Goal: Information Seeking & Learning: Learn about a topic

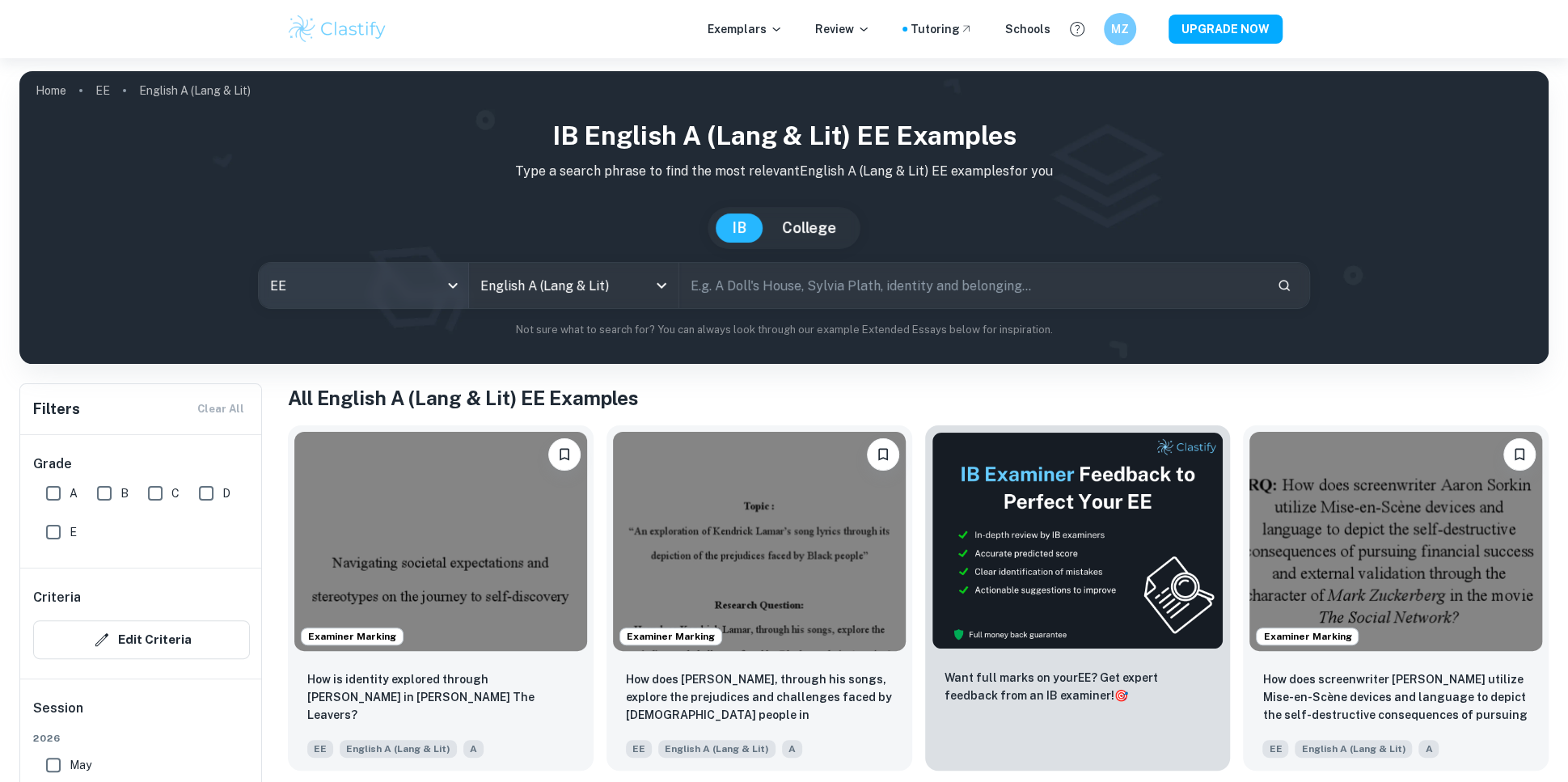
click at [447, 281] on body "We value your privacy We use cookies to enhance your browsing experience, serve…" at bounding box center [784, 449] width 1568 height 782
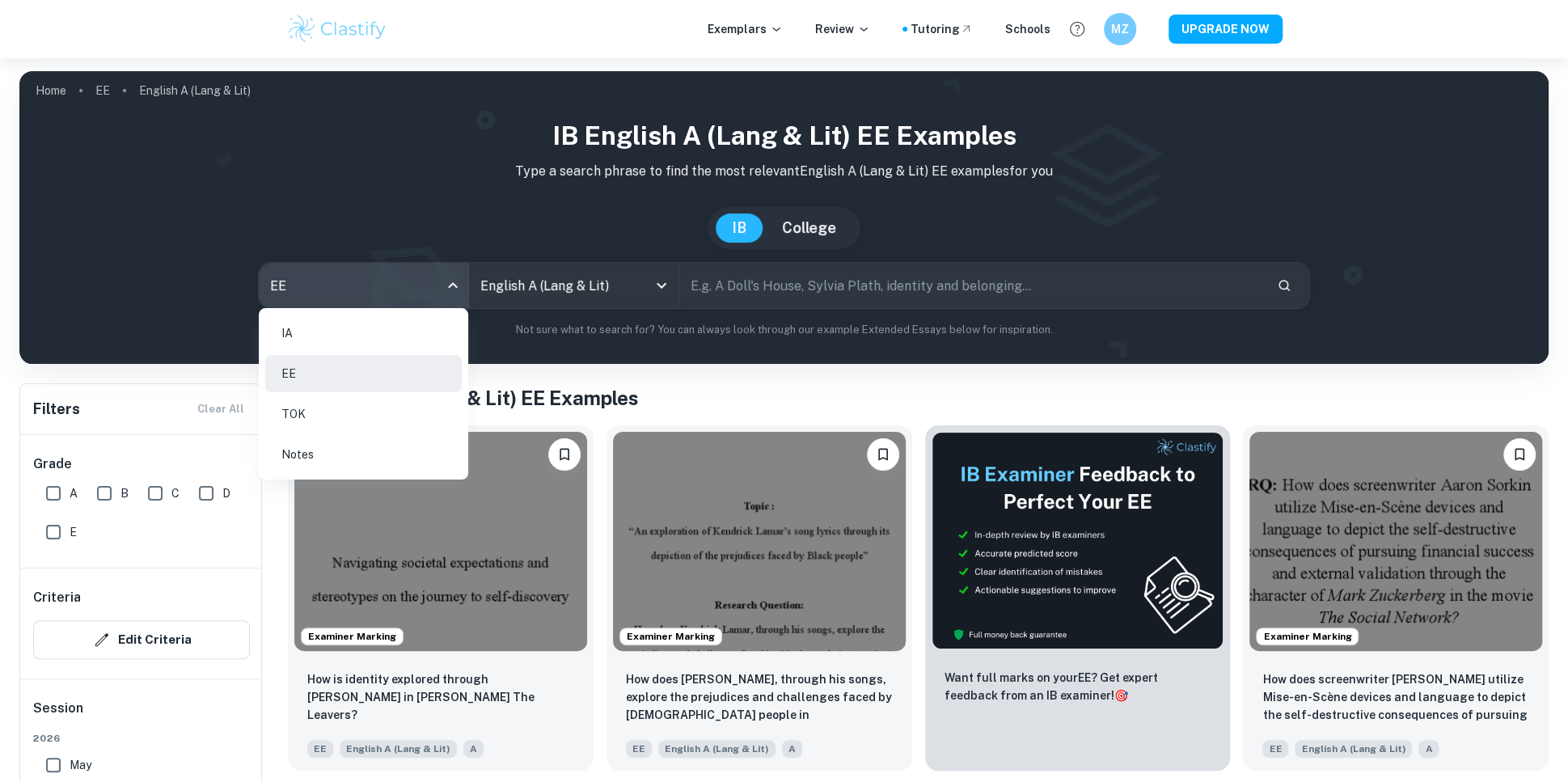
click at [365, 326] on li "IA" at bounding box center [363, 333] width 196 height 37
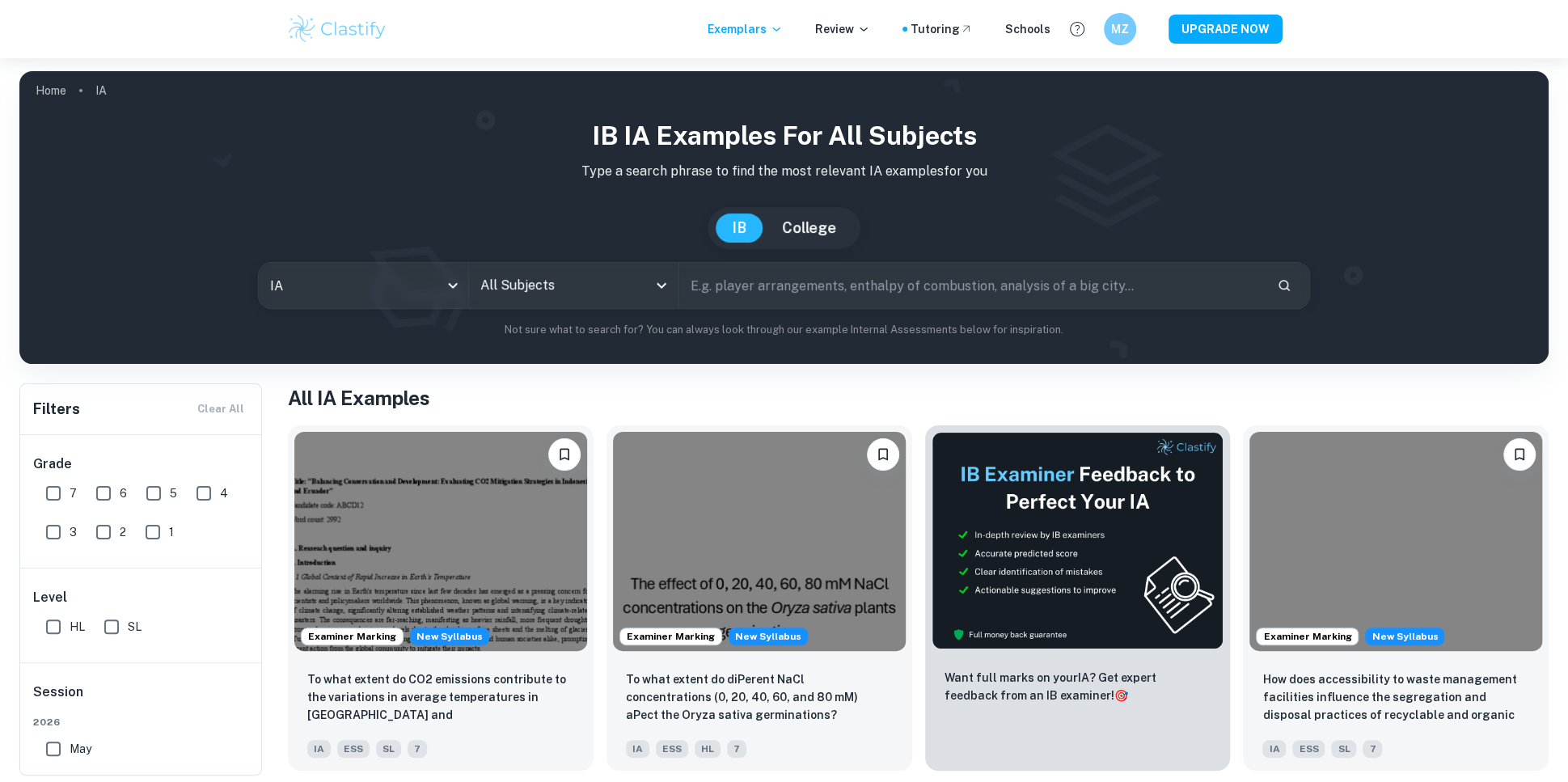
click at [553, 292] on input "All Subjects" at bounding box center [561, 285] width 171 height 31
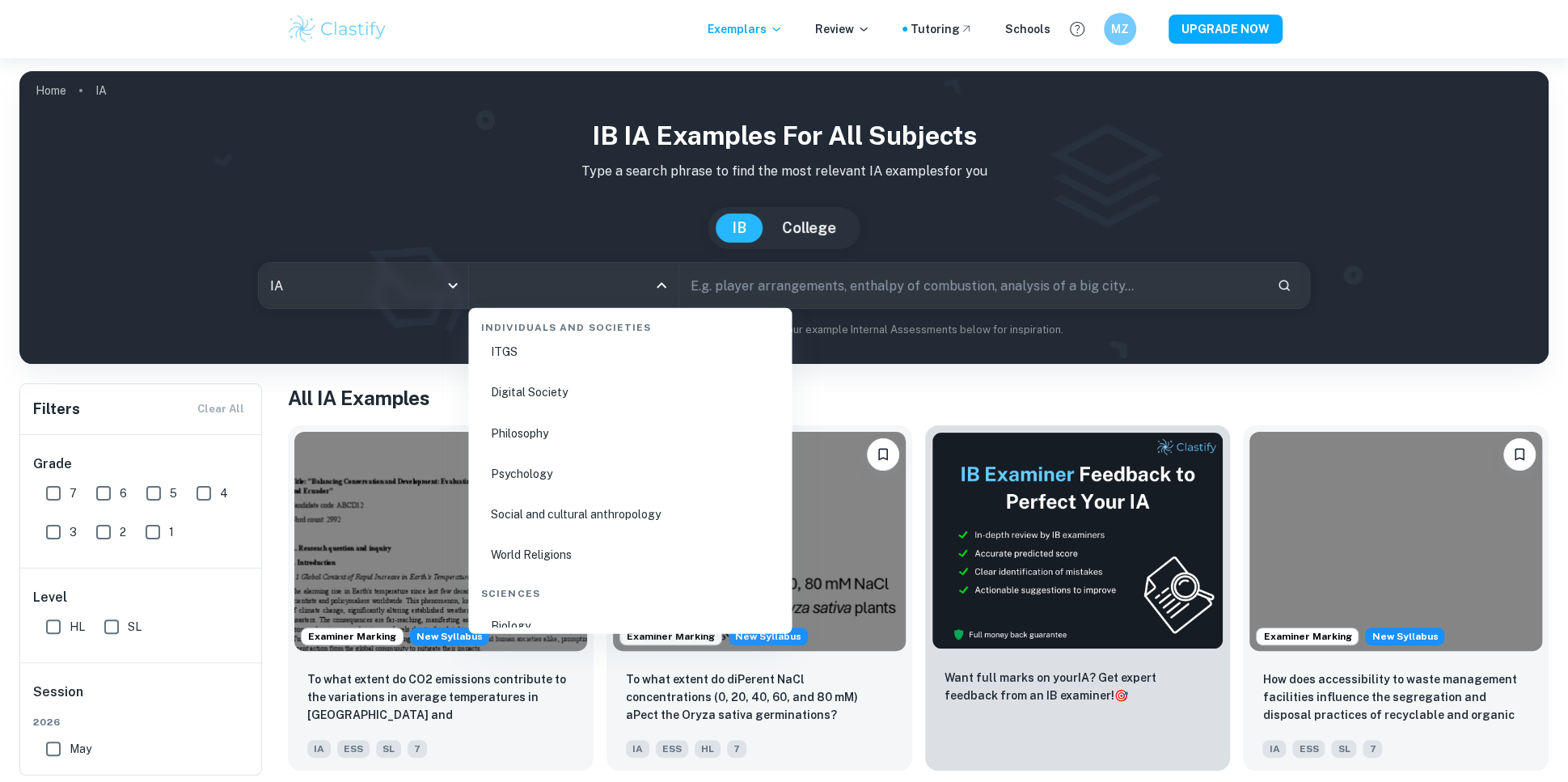
scroll to position [2264, 0]
click at [570, 459] on li "Psychology" at bounding box center [630, 469] width 310 height 37
type input "Psychology"
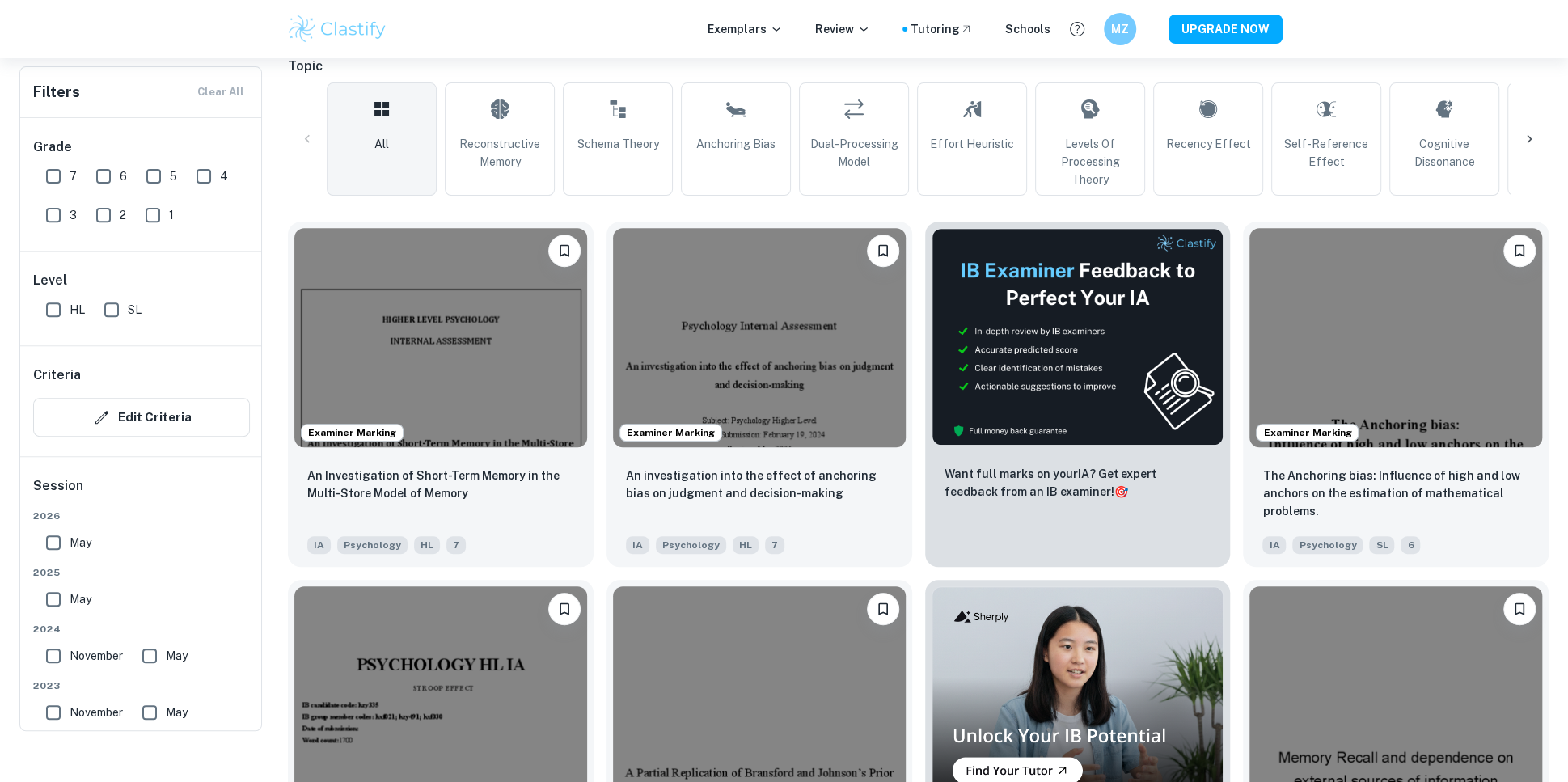
scroll to position [384, 0]
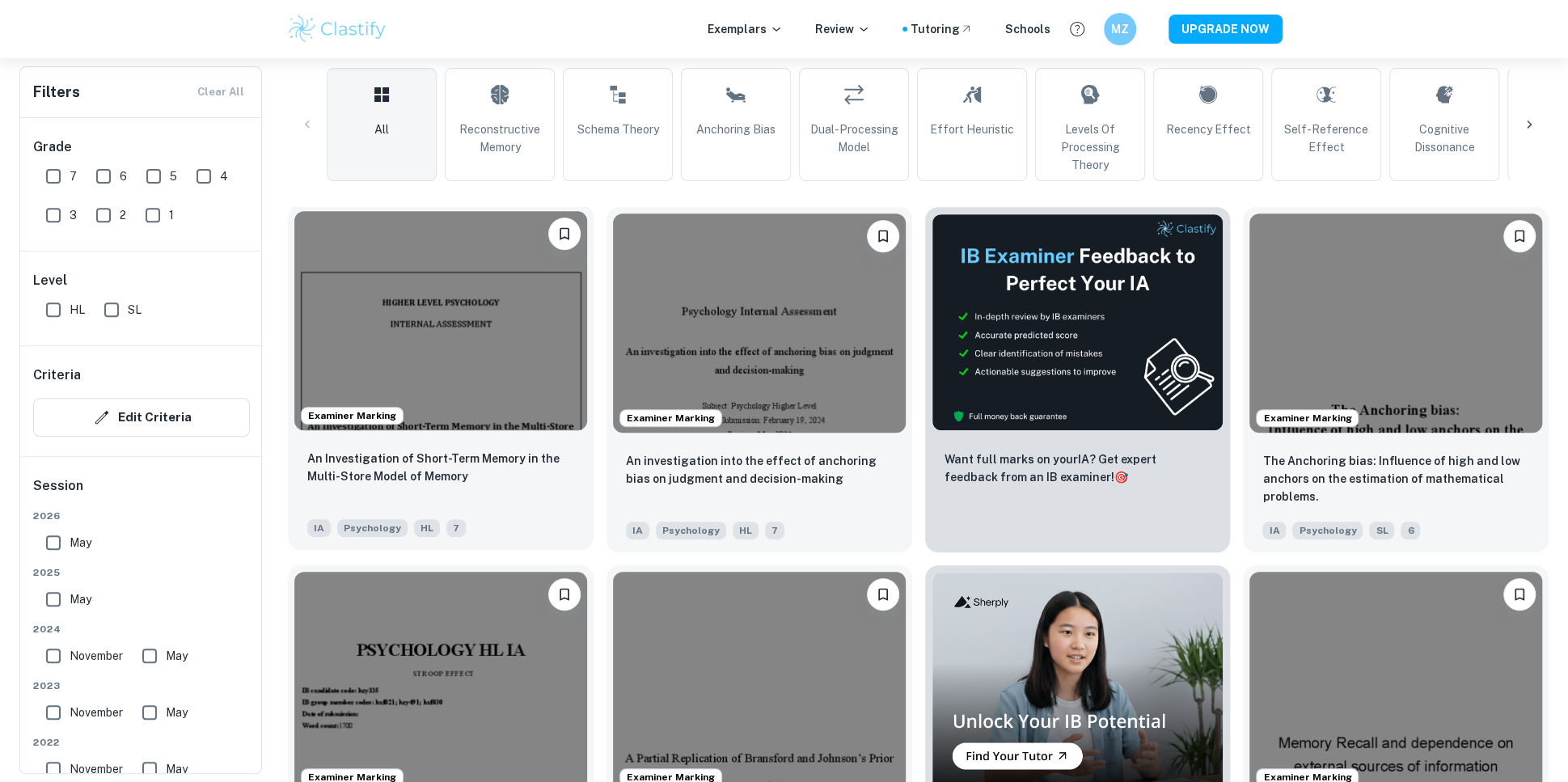
click at [404, 391] on img at bounding box center [441, 320] width 293 height 219
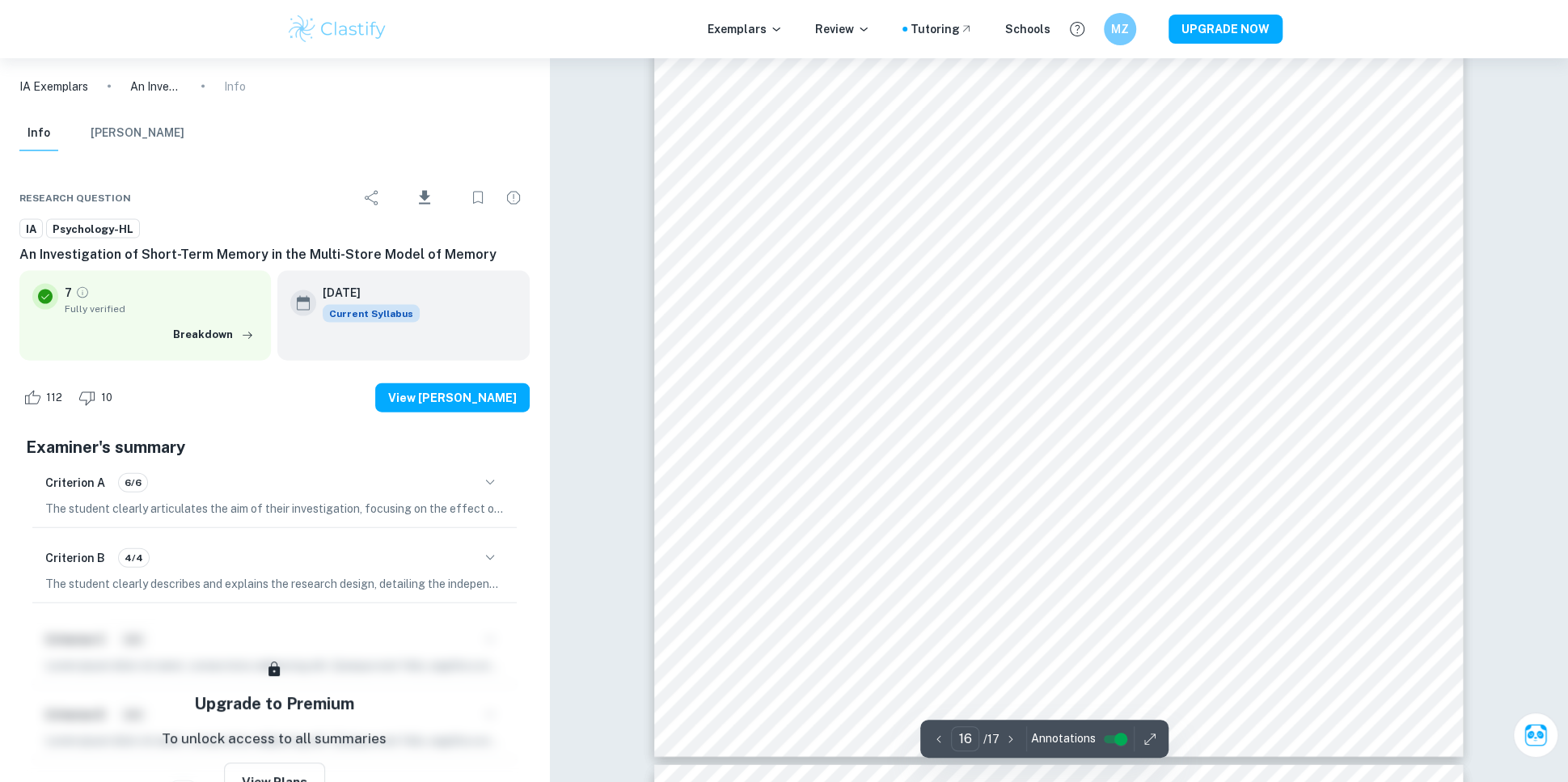
scroll to position [16701, 0]
type input "16"
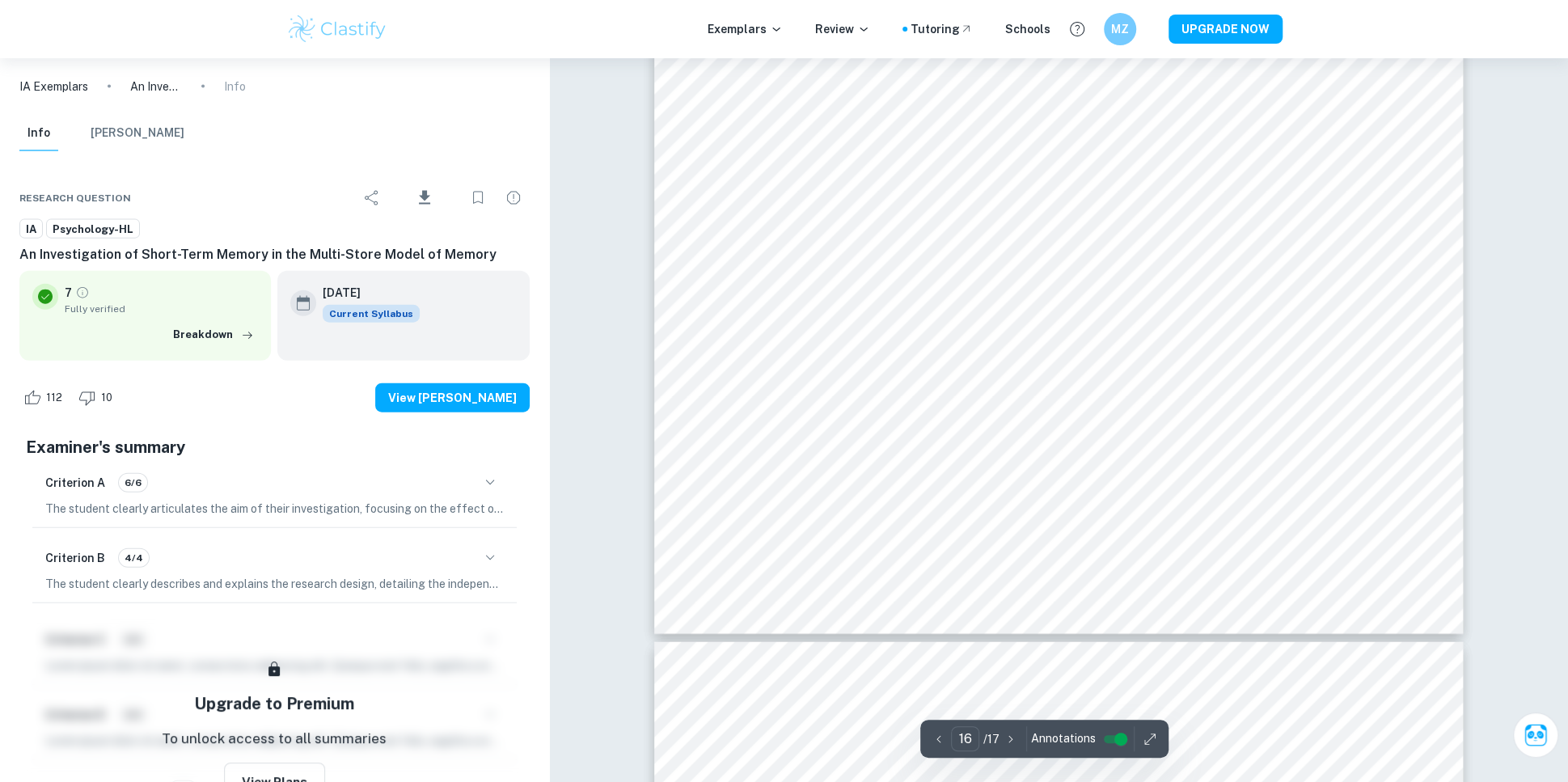
scroll to position [16731, 0]
